Goal: Find specific page/section: Find specific page/section

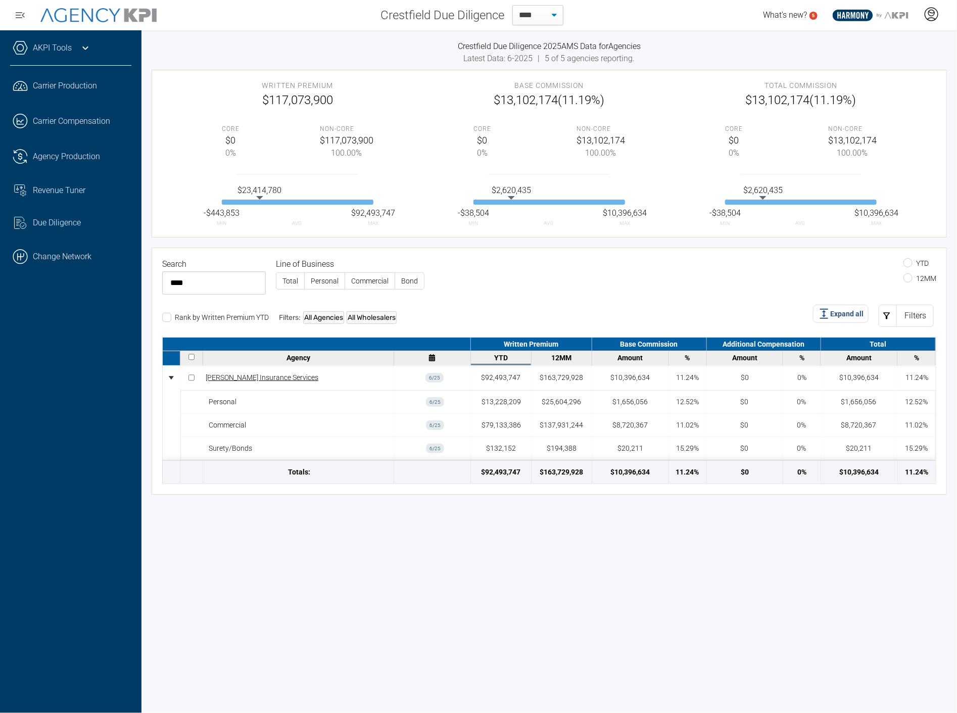
click at [927, 22] on div at bounding box center [931, 15] width 25 height 23
click at [860, 64] on li "Log Out" at bounding box center [891, 70] width 109 height 21
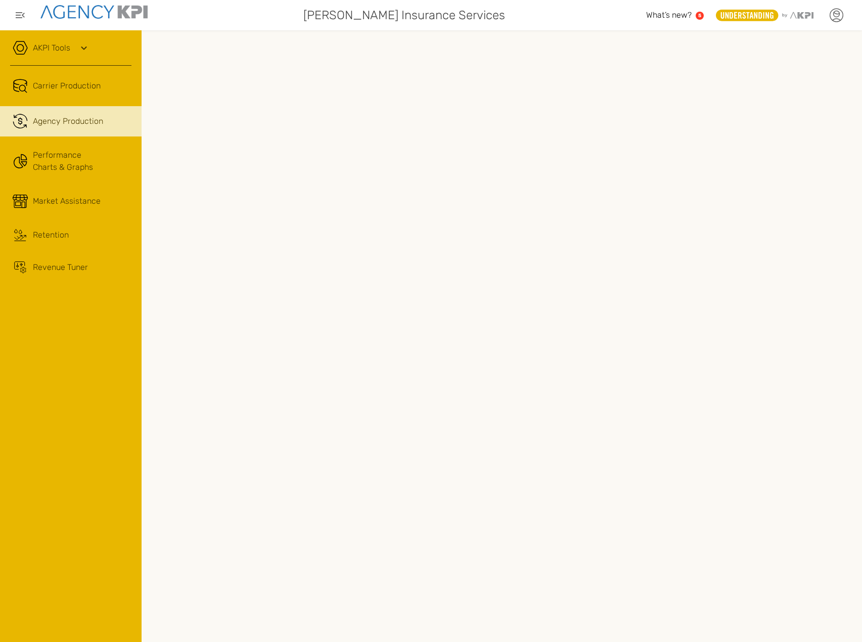
click at [834, 15] on icon at bounding box center [837, 14] width 6 height 6
click at [750, 96] on li "Log Out" at bounding box center [794, 104] width 113 height 26
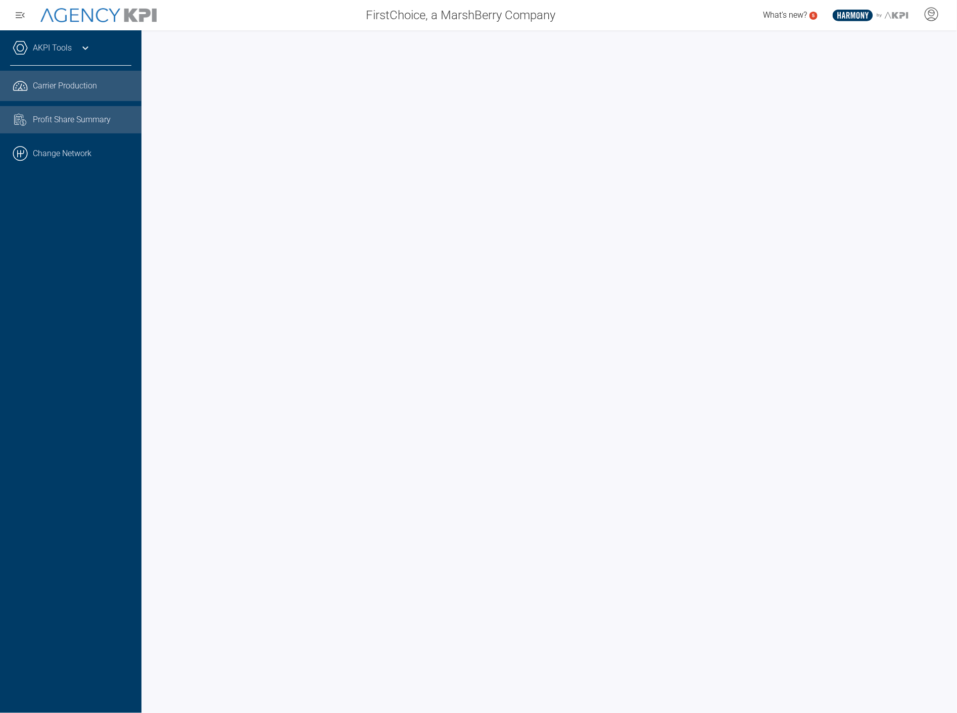
click at [74, 123] on span "Profit Share Summary" at bounding box center [72, 120] width 78 height 12
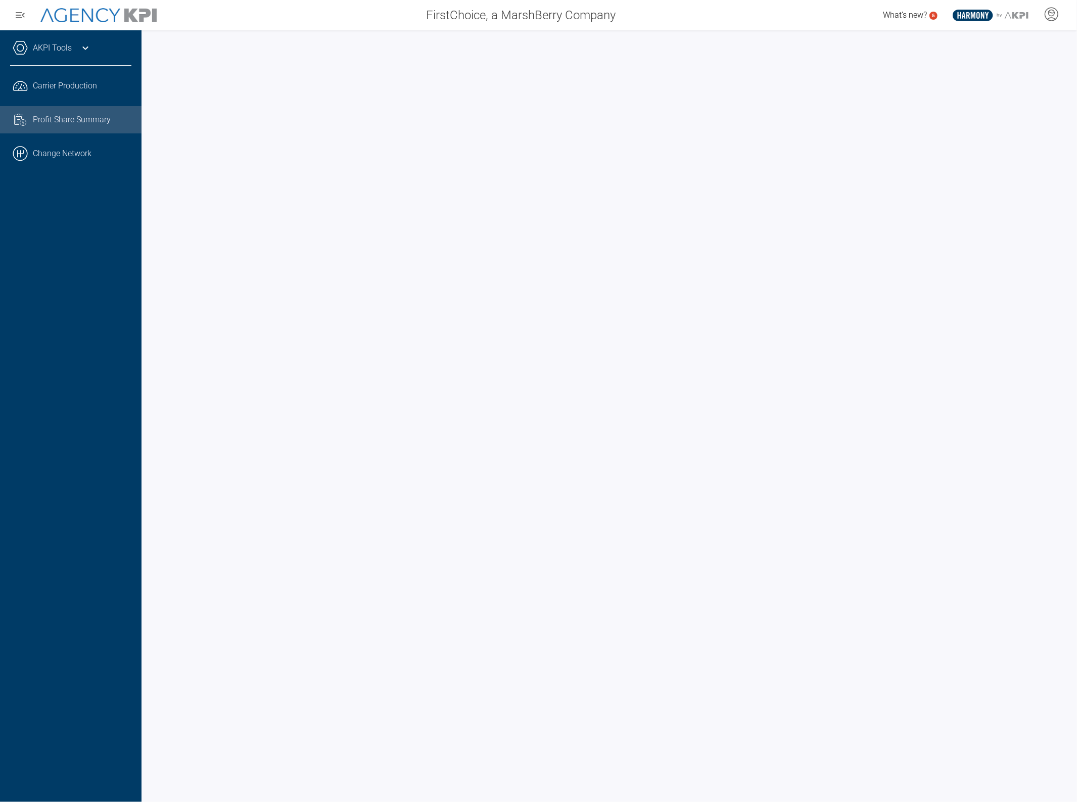
click at [87, 49] on icon at bounding box center [85, 48] width 12 height 12
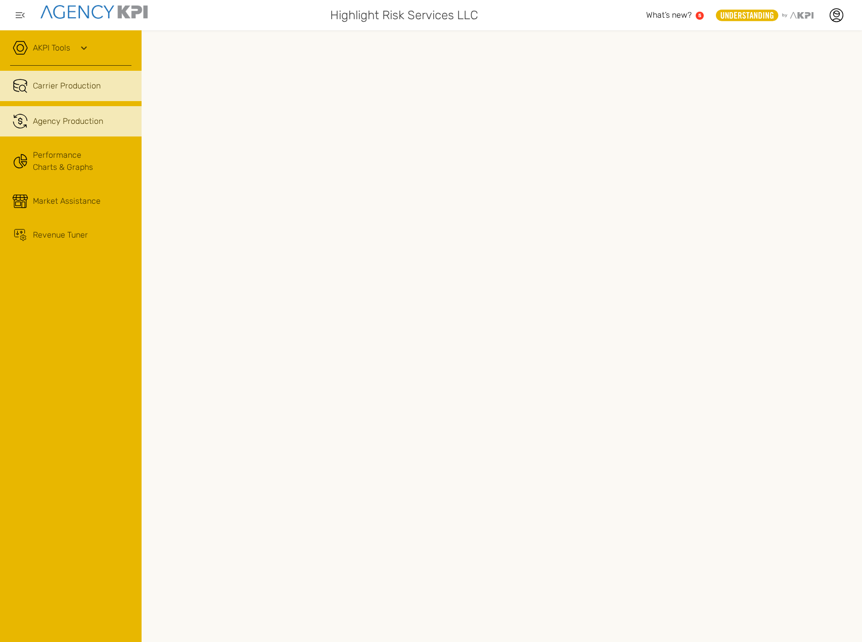
click at [88, 122] on span "Agency Production" at bounding box center [68, 121] width 70 height 12
click at [75, 52] on div "AKPI Tools" at bounding box center [70, 52] width 121 height 25
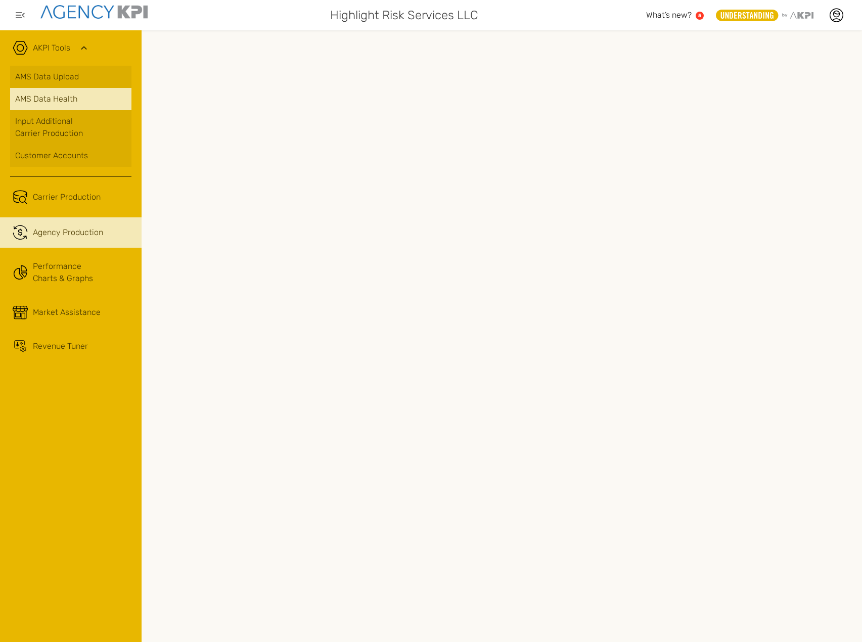
click at [70, 96] on span "AMS Data Health" at bounding box center [46, 99] width 62 height 12
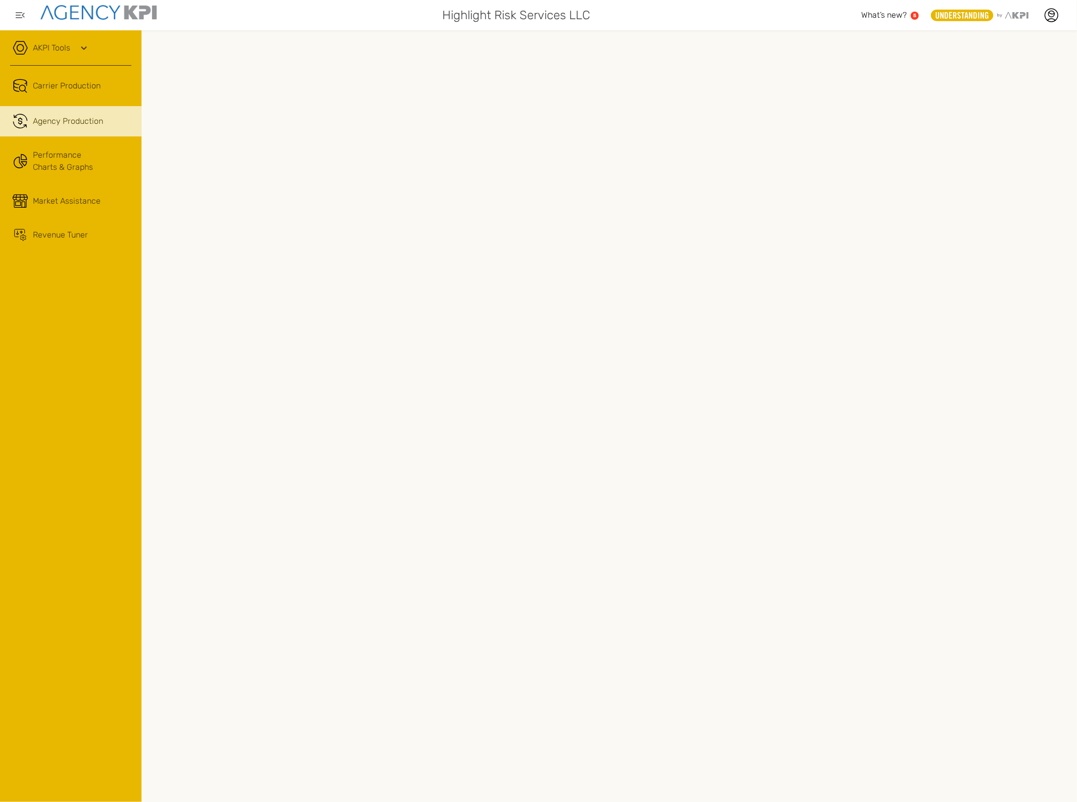
click at [48, 119] on span "Agency Production" at bounding box center [68, 121] width 70 height 12
